Goal: Transaction & Acquisition: Purchase product/service

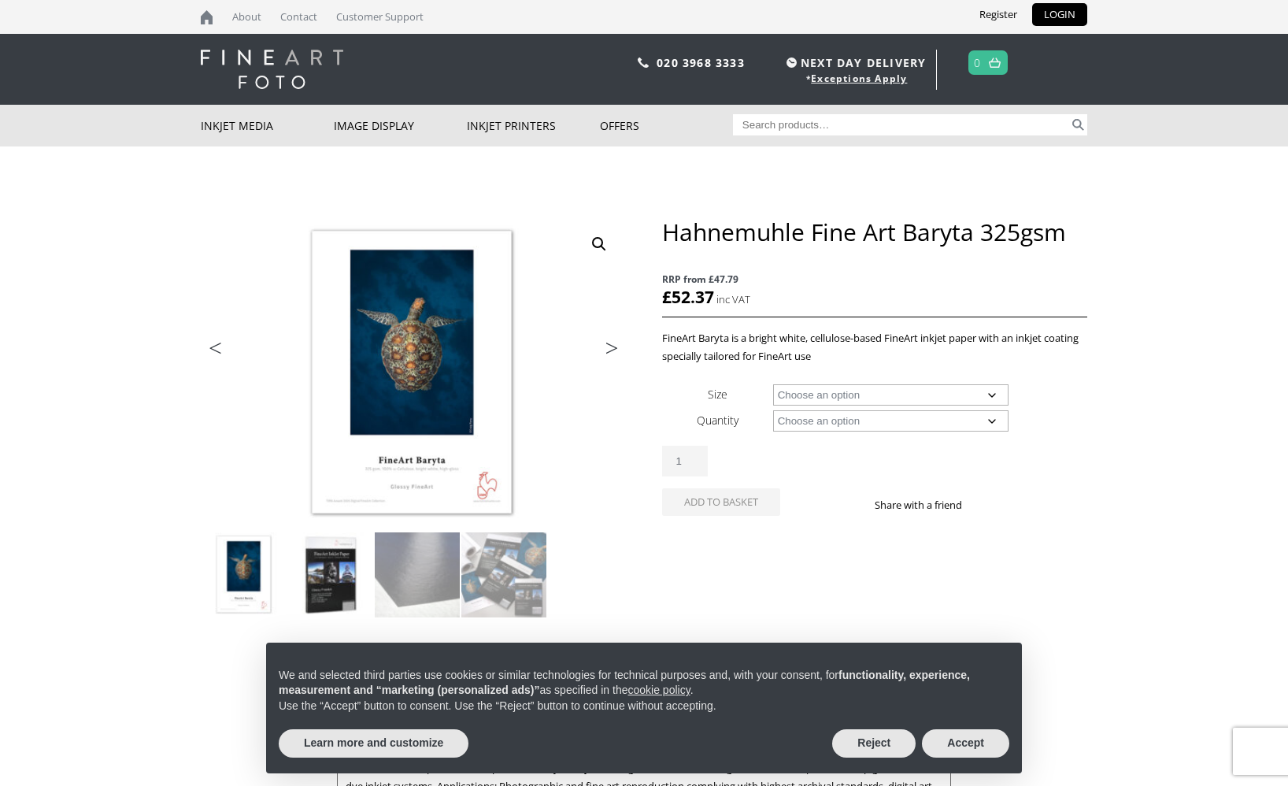
click at [346, 571] on img at bounding box center [330, 574] width 85 height 85
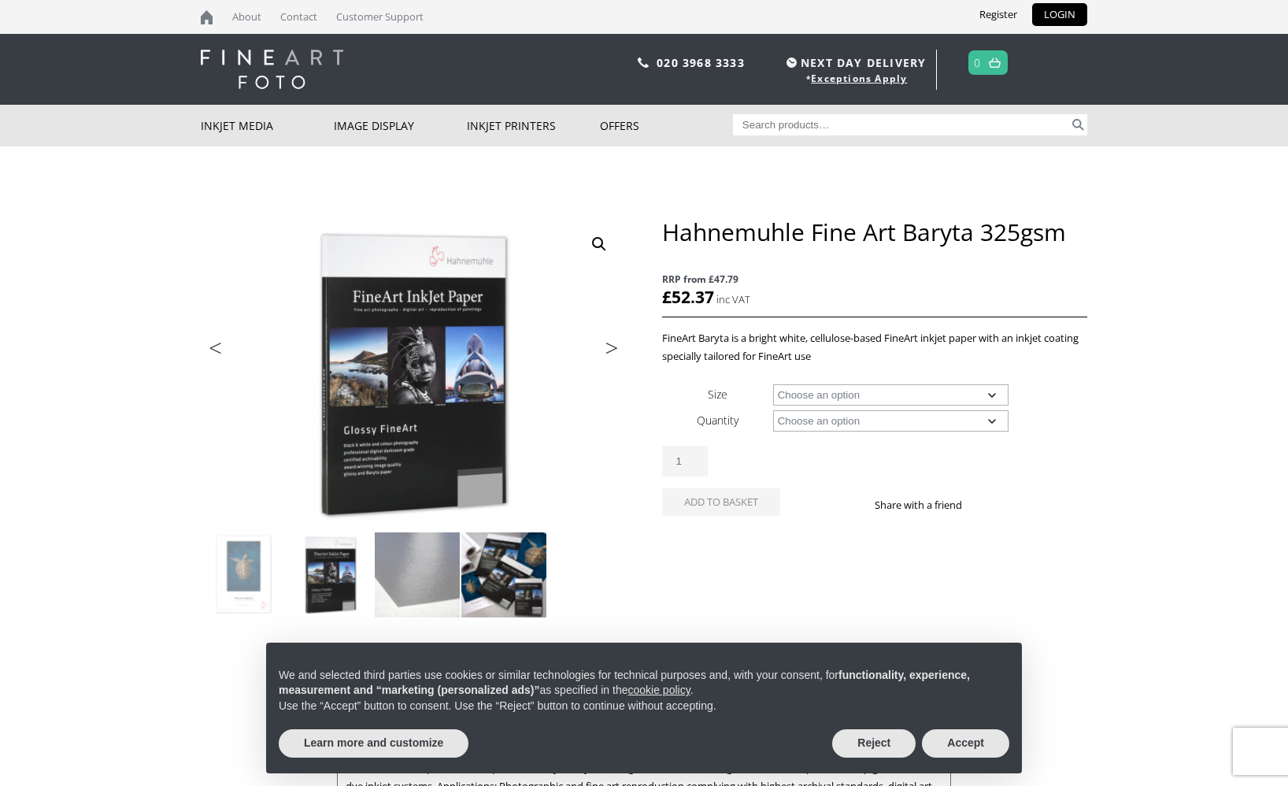
click at [521, 571] on img at bounding box center [503, 574] width 85 height 85
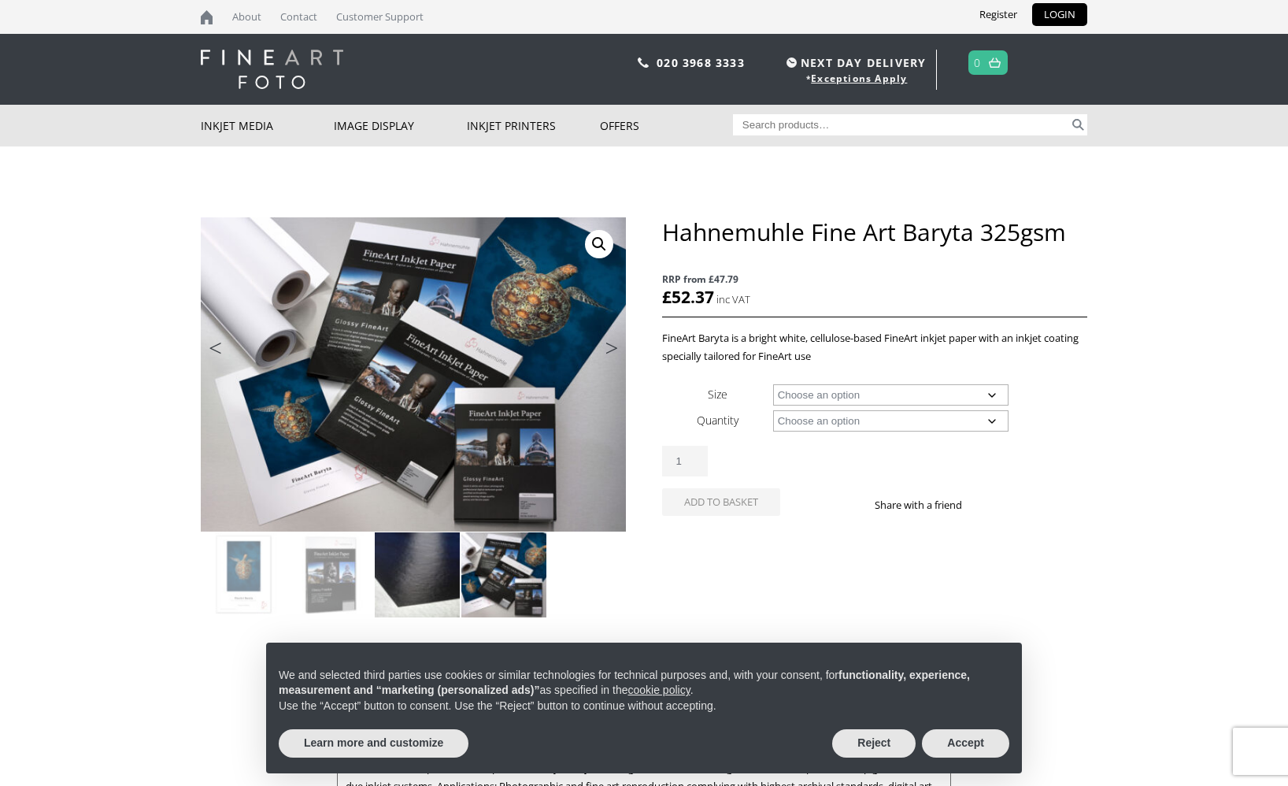
click at [411, 584] on img at bounding box center [417, 574] width 85 height 85
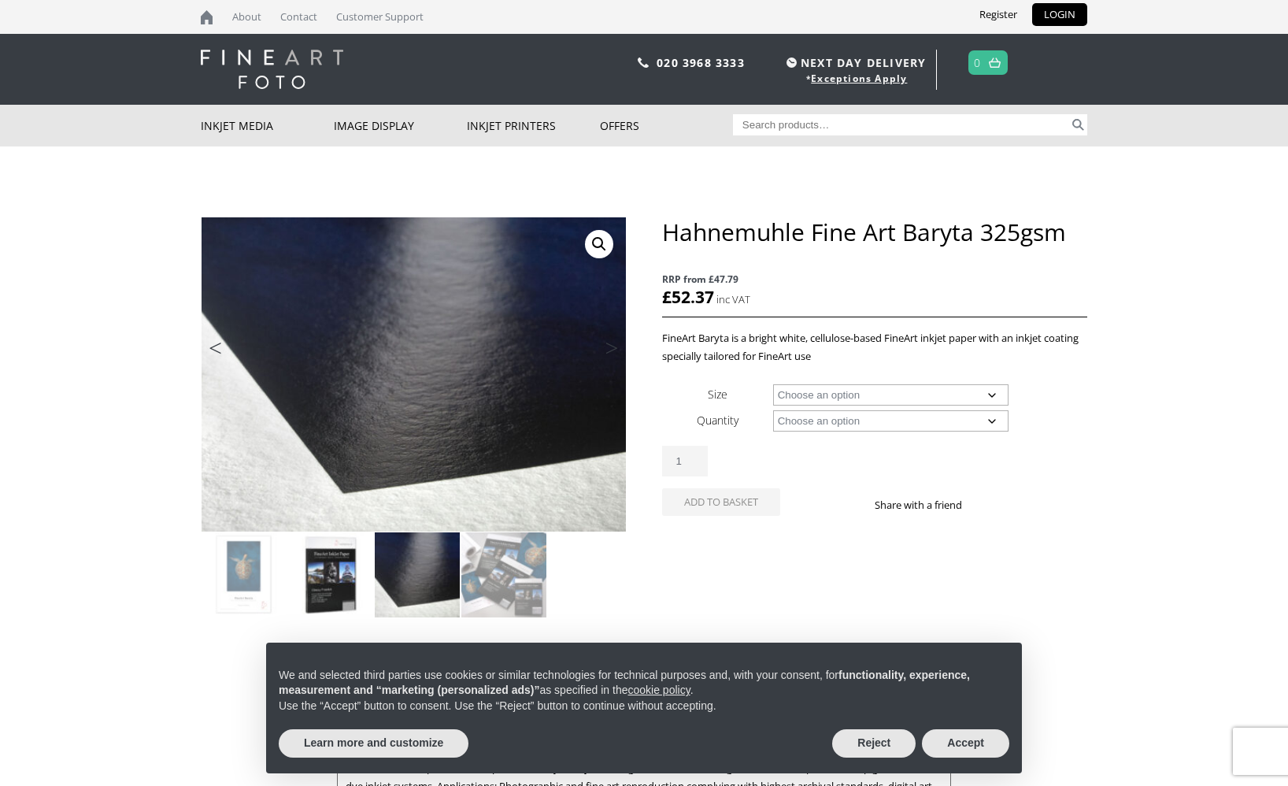
click at [339, 584] on img at bounding box center [330, 574] width 85 height 85
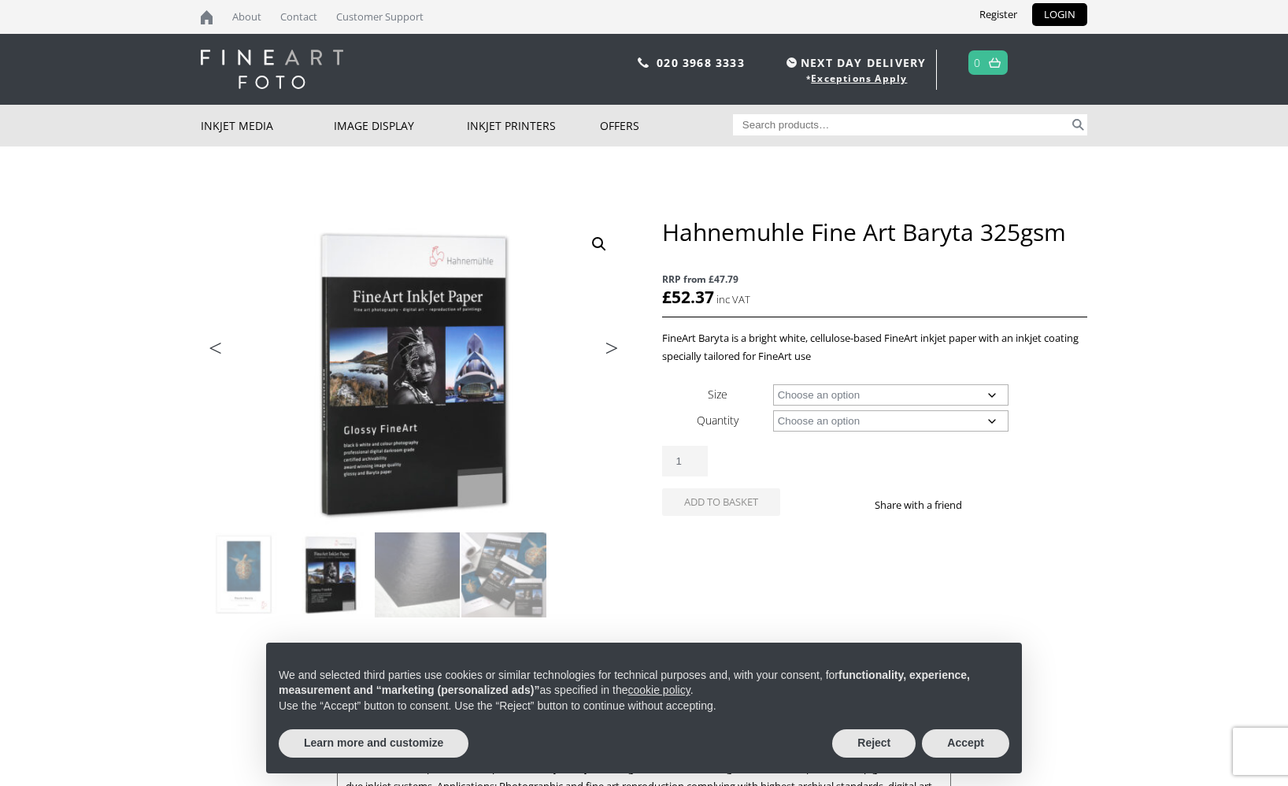
click at [869, 391] on select "Choose an option A4 Sheet A3 Sheet A3+ Sheet A2 Sheet 17" Wide Roll 24" Wide Ro…" at bounding box center [891, 394] width 236 height 21
select select "a4-sheet"
click at [854, 420] on select "Choose an option 25 Sheets" at bounding box center [891, 420] width 236 height 21
select select "25-sheets"
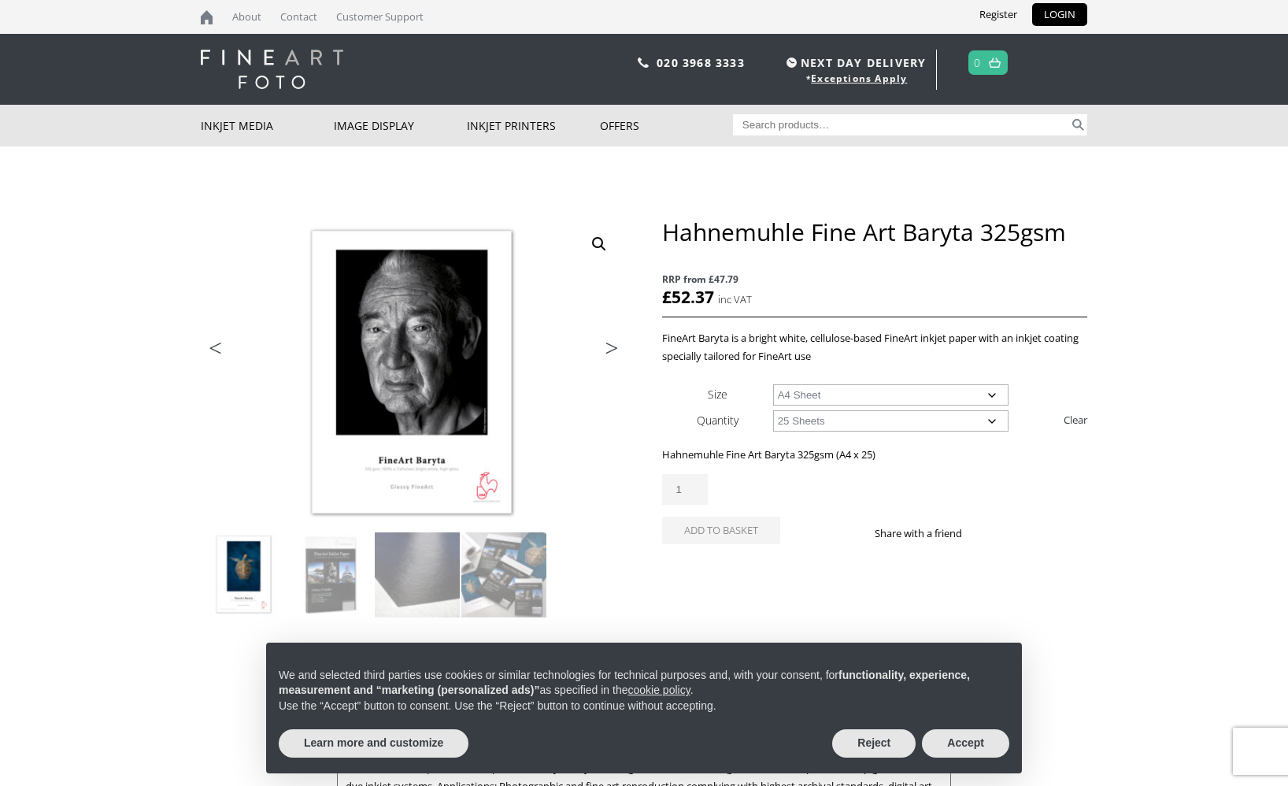
click at [883, 397] on select "Choose an option A4 Sheet A3 Sheet A3+ Sheet A2 Sheet" at bounding box center [891, 394] width 236 height 21
select select "a2-sheet"
click at [963, 742] on button "Accept" at bounding box center [965, 743] width 87 height 28
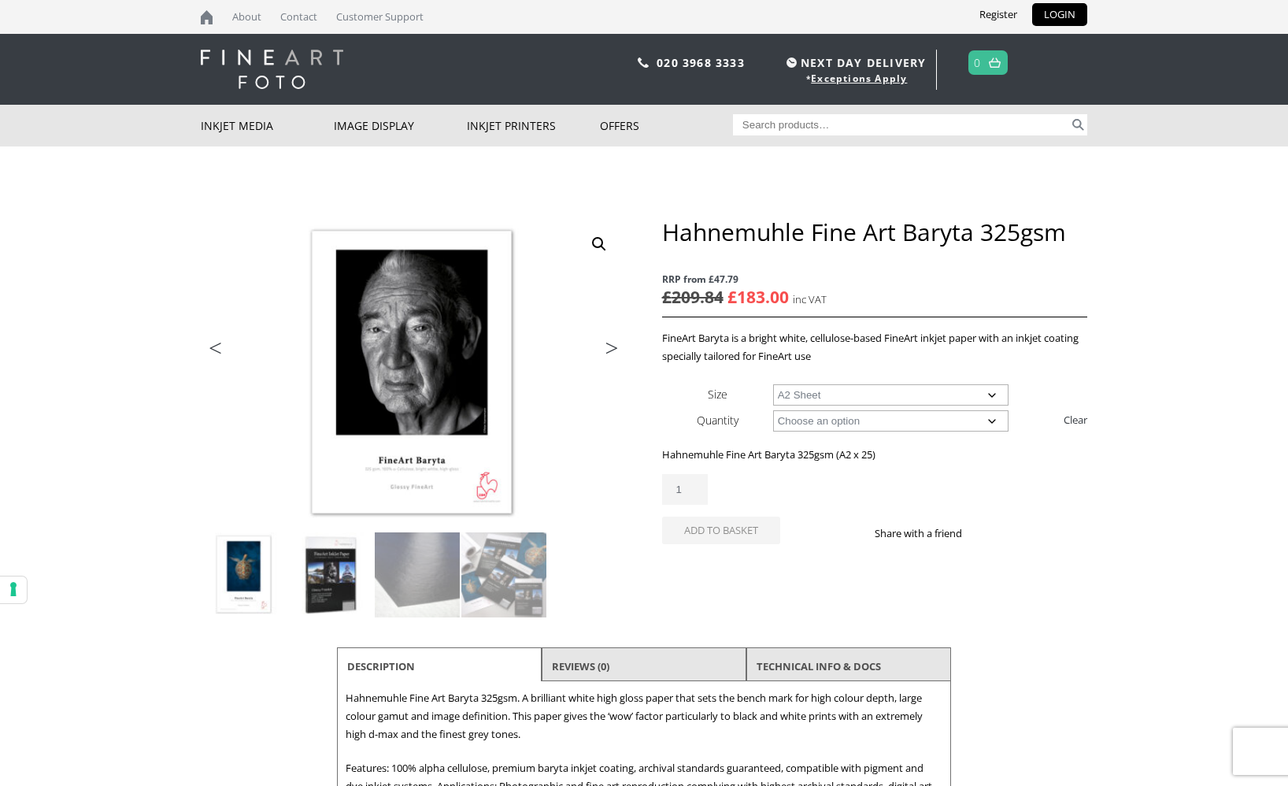
click at [339, 557] on img at bounding box center [330, 574] width 85 height 85
